Goal: Task Accomplishment & Management: Complete application form

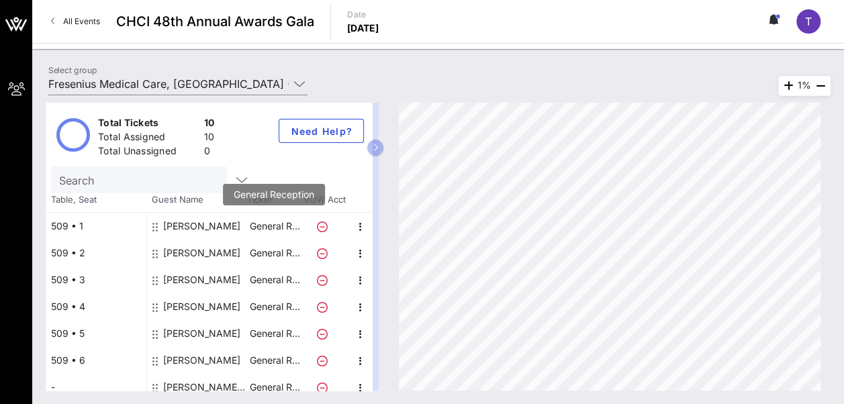
scroll to position [90, 0]
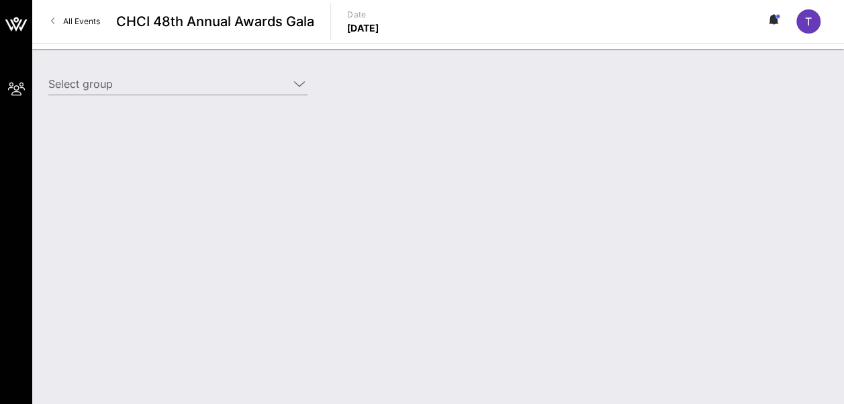
type input "Fresenius Medical Care, [GEOGRAPHIC_DATA] (Fresenius Medical Care, [GEOGRAPHIC_…"
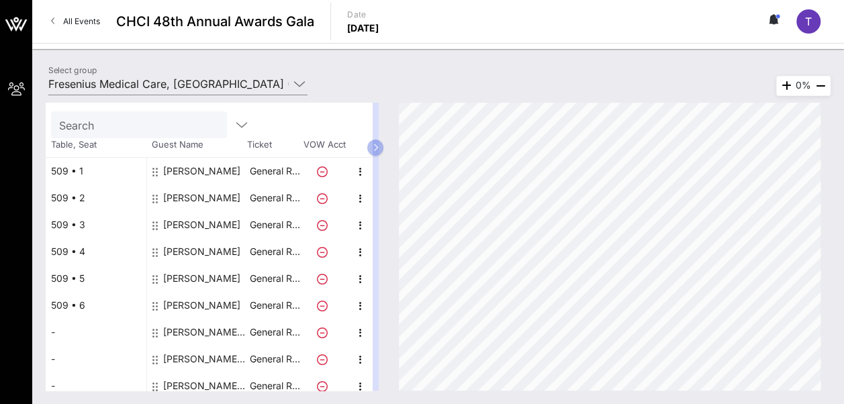
scroll to position [56, 0]
